Goal: Check status

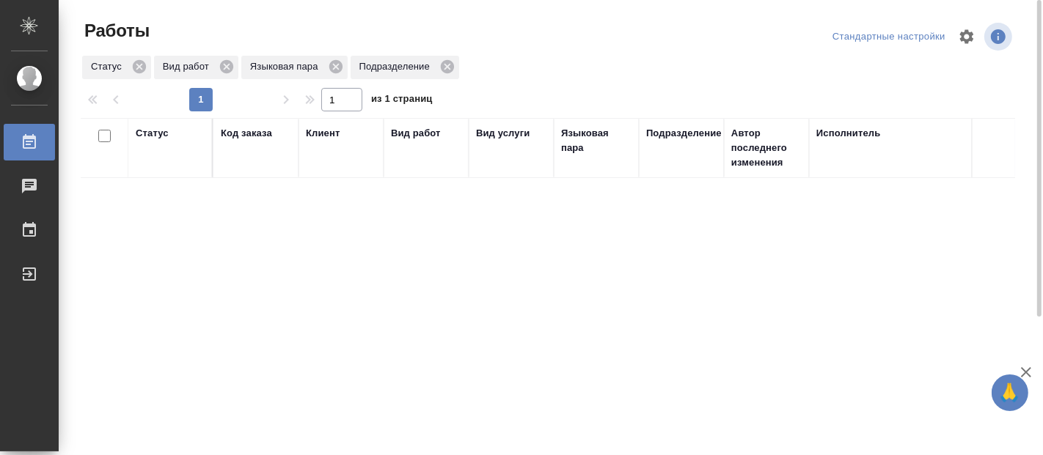
click at [605, 282] on div "Статус Код заказа Клиент Вид работ Вид услуги Языковая пара Подразделение Автор…" at bounding box center [548, 382] width 934 height 528
click at [556, 252] on div "Статус Код заказа Клиент Вид работ Вид услуги Языковая пара Подразделение Автор…" at bounding box center [548, 382] width 934 height 528
click at [803, 401] on div "Статус Код заказа Клиент Вид работ Вид услуги Языковая пара Подразделение Автор…" at bounding box center [548, 382] width 934 height 528
click at [999, 336] on div "Статус Код заказа Клиент Вид работ Вид услуги Языковая пара Подразделение Автор…" at bounding box center [548, 382] width 934 height 528
